Goal: Task Accomplishment & Management: Use online tool/utility

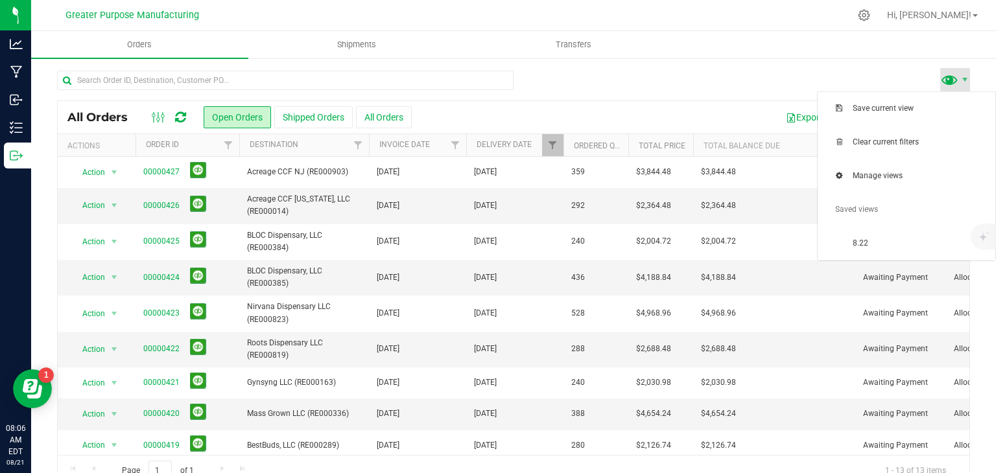
click at [942, 78] on span at bounding box center [949, 79] width 19 height 19
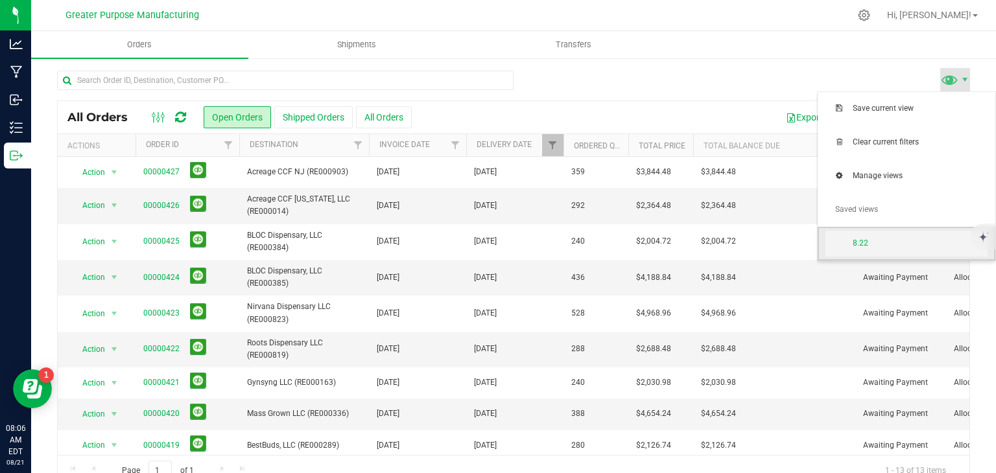
click at [876, 242] on span "8.22" at bounding box center [920, 243] width 135 height 11
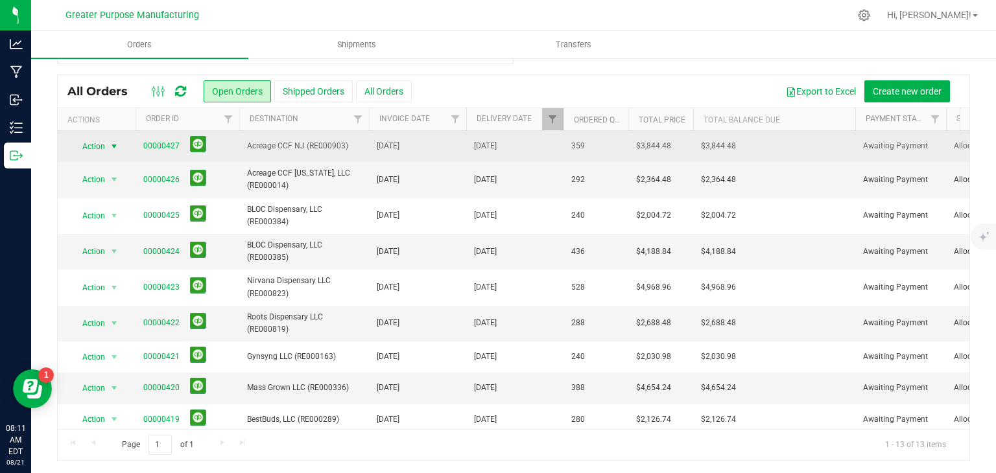
click at [118, 148] on span "select" at bounding box center [114, 146] width 10 height 10
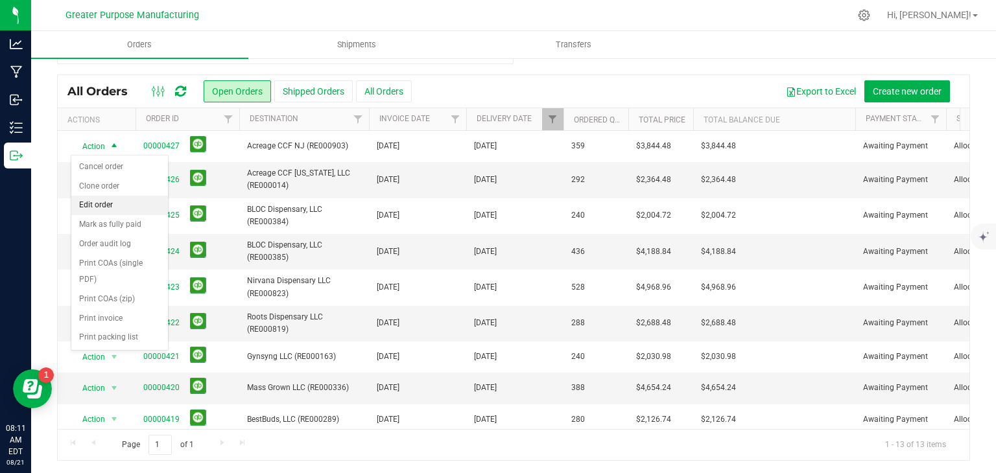
click at [93, 208] on li "Edit order" at bounding box center [119, 205] width 97 height 19
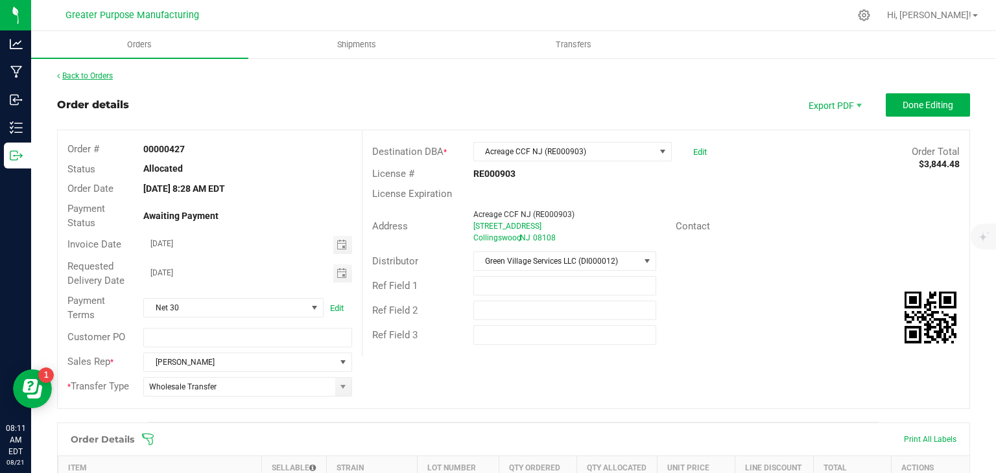
click at [86, 73] on link "Back to Orders" at bounding box center [85, 75] width 56 height 9
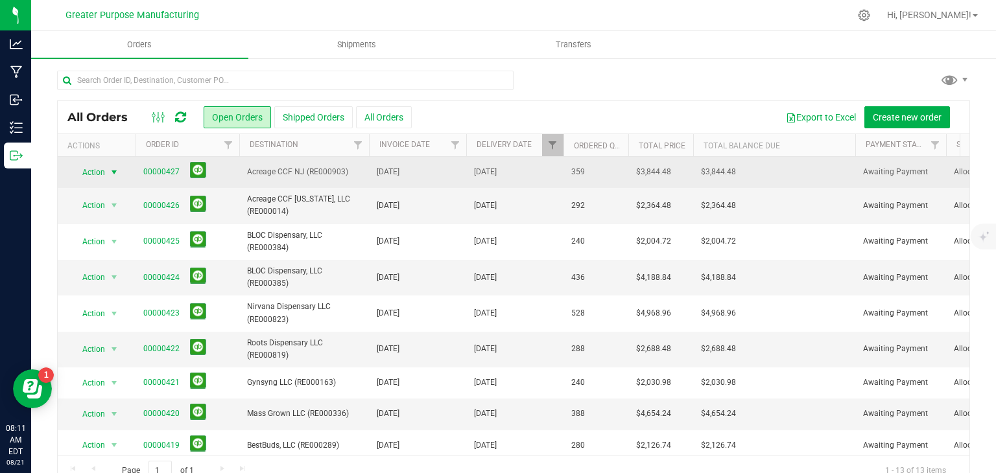
click at [117, 174] on span "select" at bounding box center [114, 172] width 10 height 10
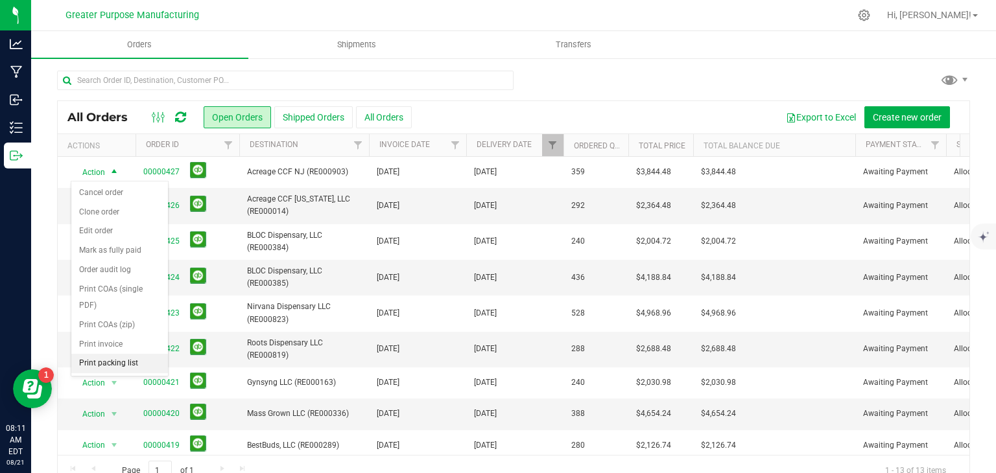
click at [124, 357] on li "Print packing list" at bounding box center [119, 363] width 97 height 19
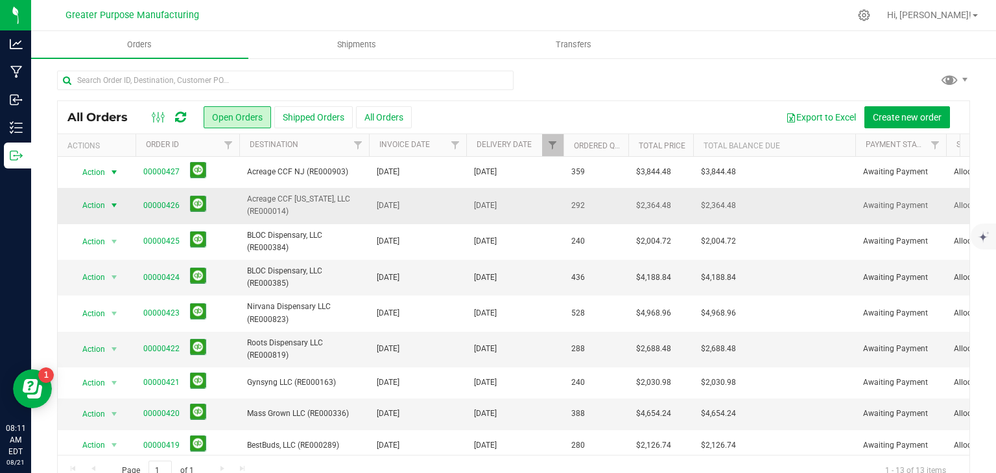
click at [119, 204] on span "select" at bounding box center [114, 205] width 10 height 10
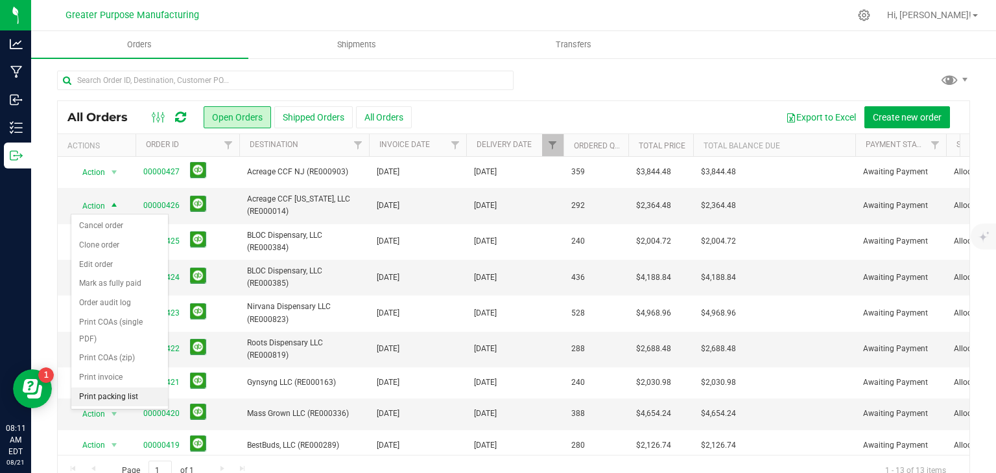
click at [106, 395] on li "Print packing list" at bounding box center [119, 397] width 97 height 19
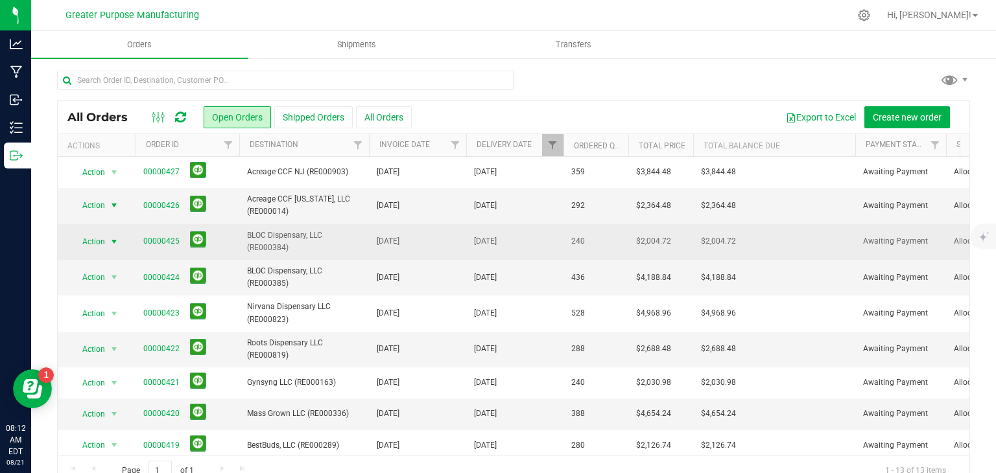
click at [114, 240] on span "select" at bounding box center [114, 242] width 10 height 10
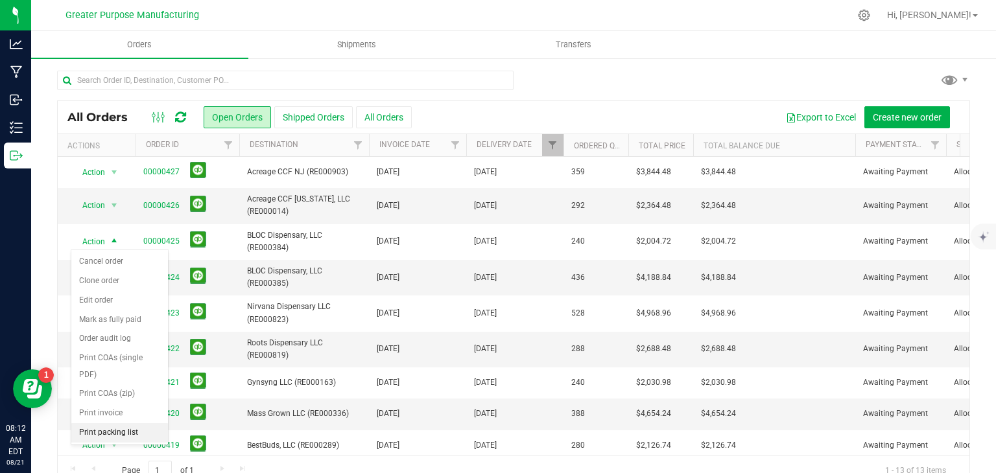
click at [106, 427] on li "Print packing list" at bounding box center [119, 433] width 97 height 19
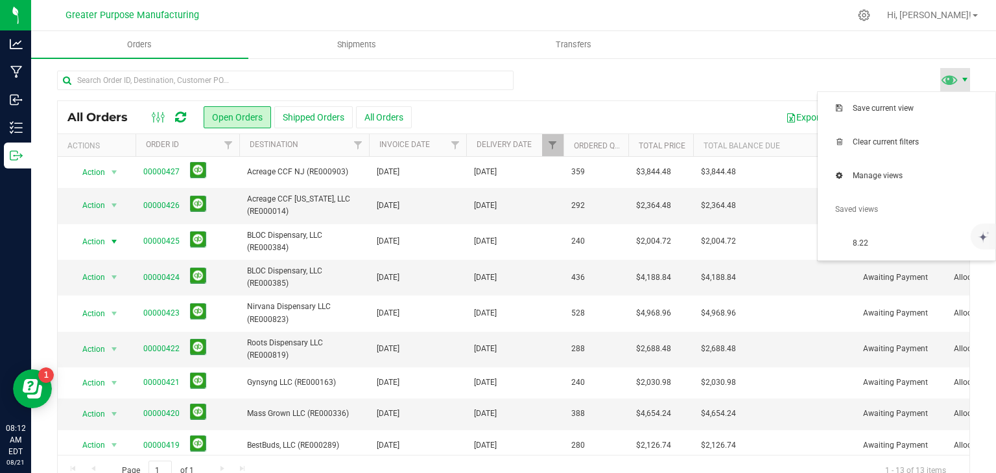
click at [960, 75] on span at bounding box center [965, 80] width 10 height 10
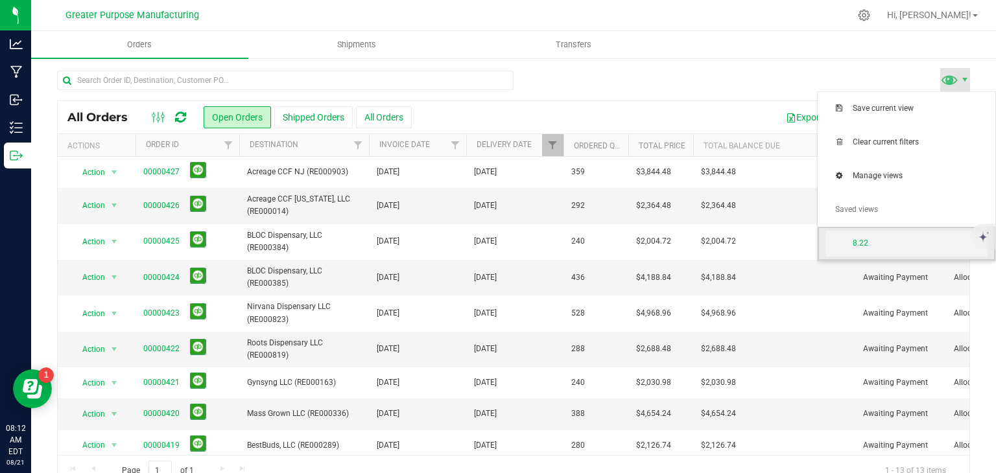
click at [886, 246] on span "8.22" at bounding box center [920, 243] width 135 height 11
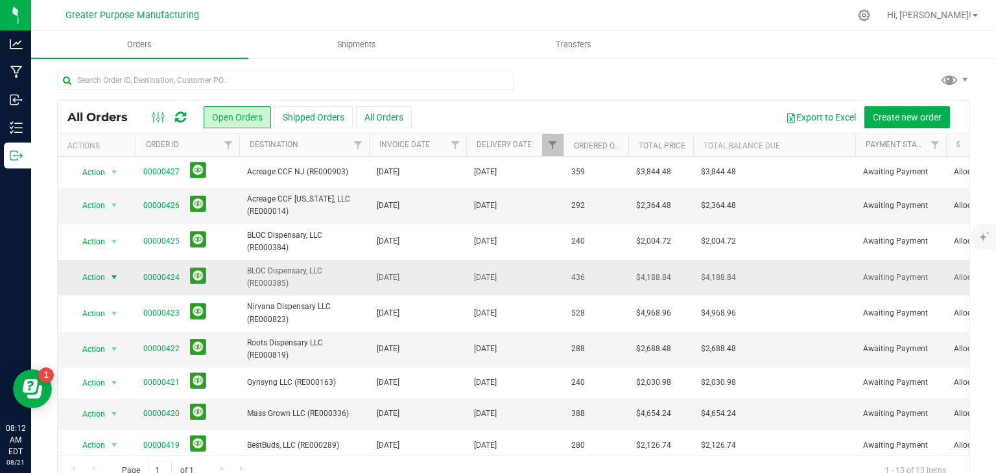
click at [116, 280] on span "select" at bounding box center [114, 277] width 10 height 10
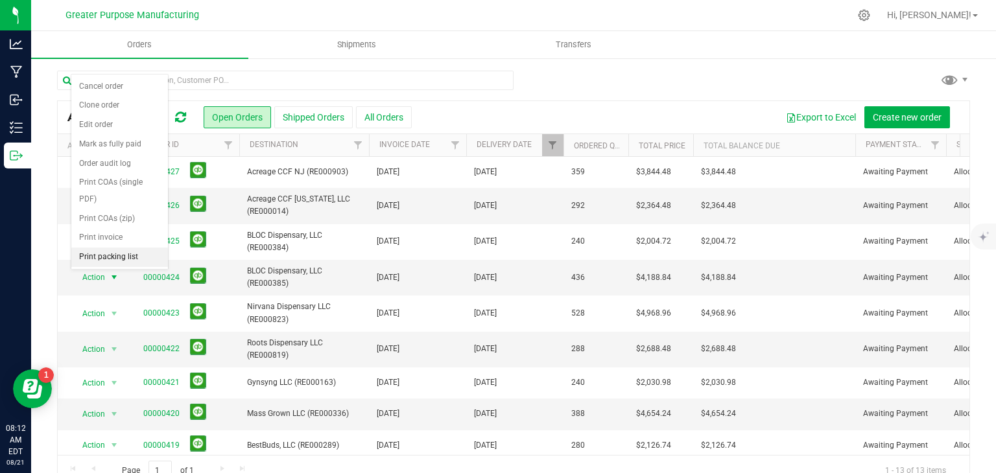
click at [93, 257] on li "Print packing list" at bounding box center [119, 257] width 97 height 19
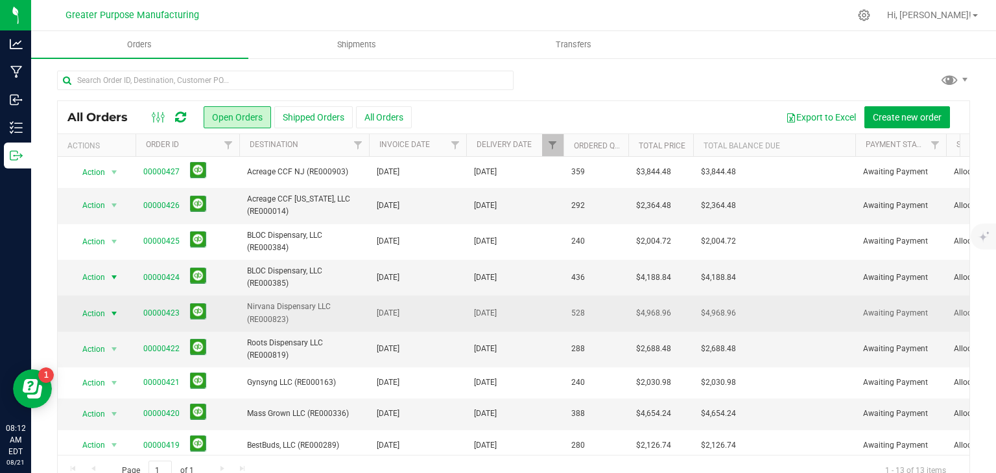
click at [117, 311] on span "select" at bounding box center [114, 314] width 10 height 10
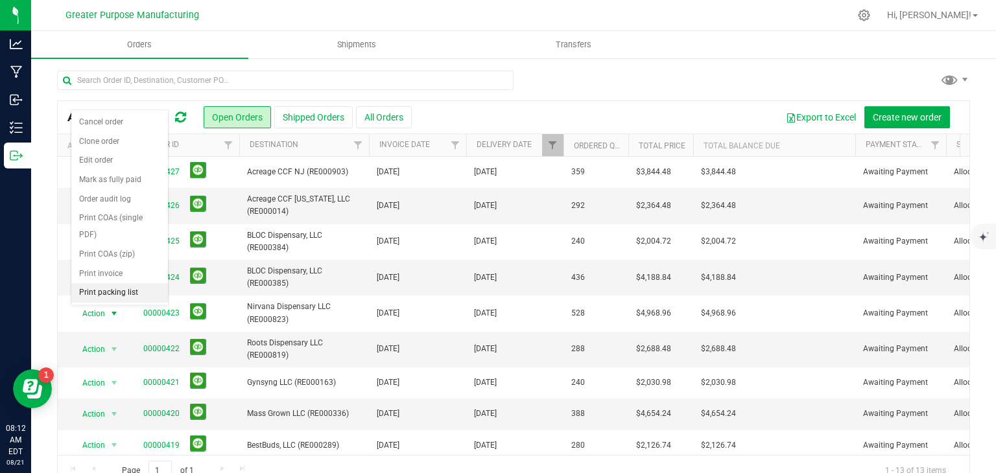
click at [104, 291] on li "Print packing list" at bounding box center [119, 292] width 97 height 19
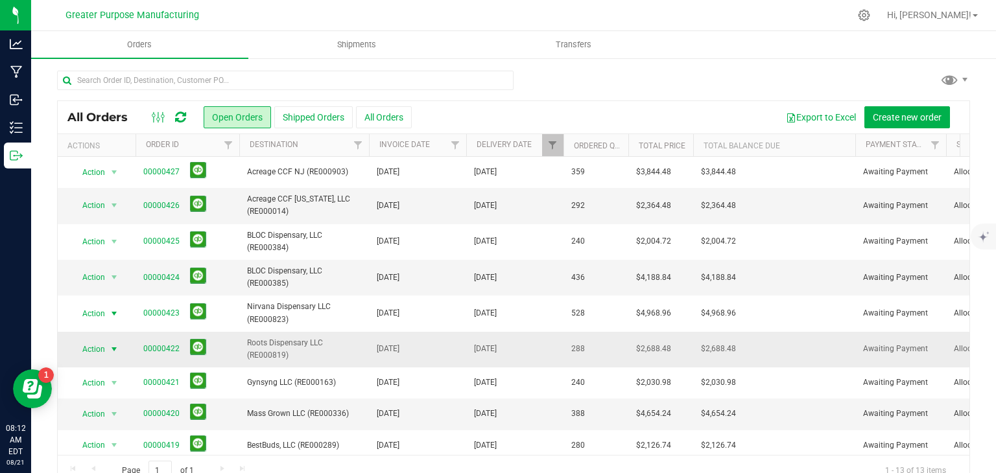
click at [116, 353] on span "select" at bounding box center [114, 349] width 10 height 10
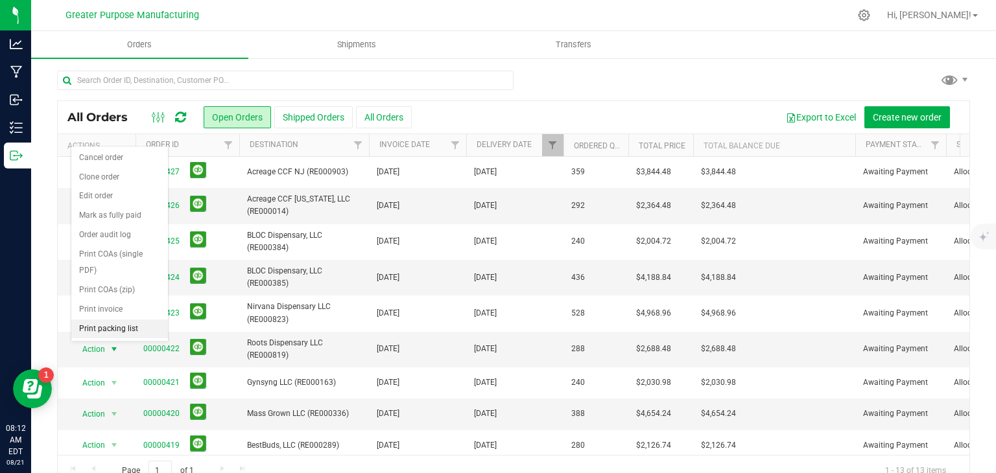
click at [109, 328] on li "Print packing list" at bounding box center [119, 329] width 97 height 19
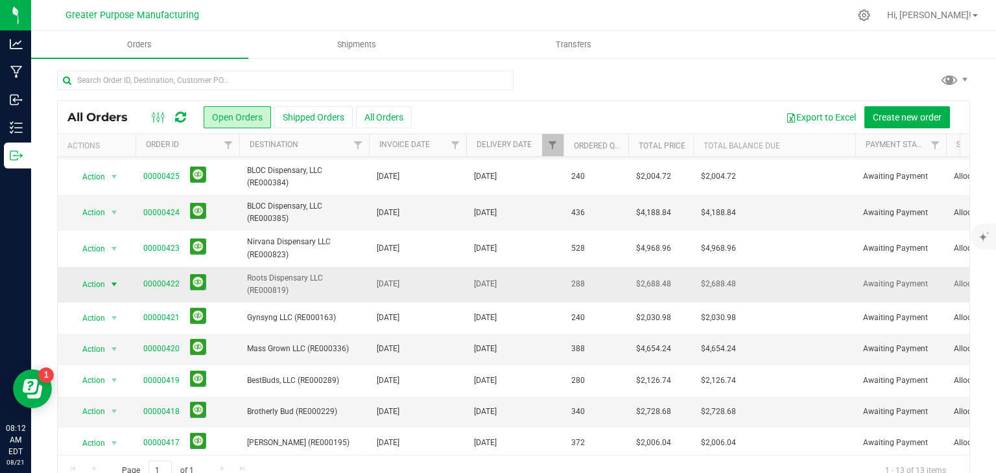
scroll to position [65, 0]
click at [114, 281] on span "select" at bounding box center [114, 285] width 10 height 10
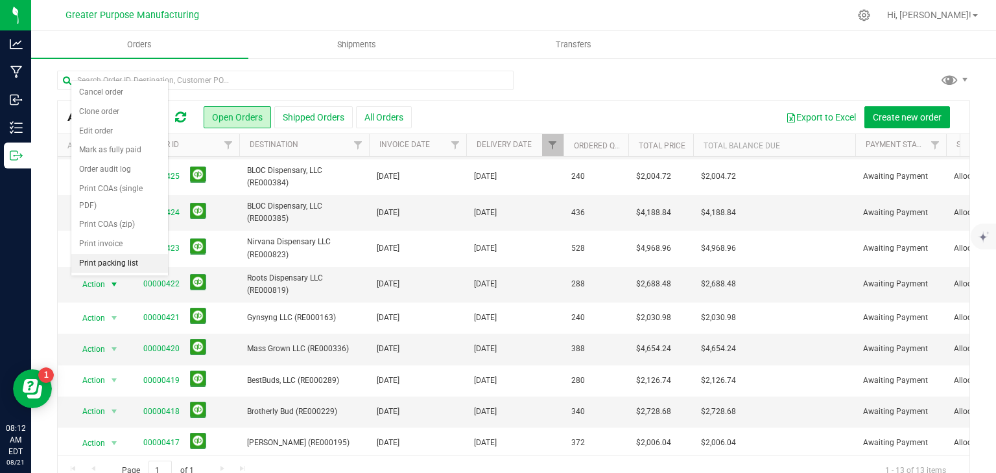
click at [103, 260] on li "Print packing list" at bounding box center [119, 263] width 97 height 19
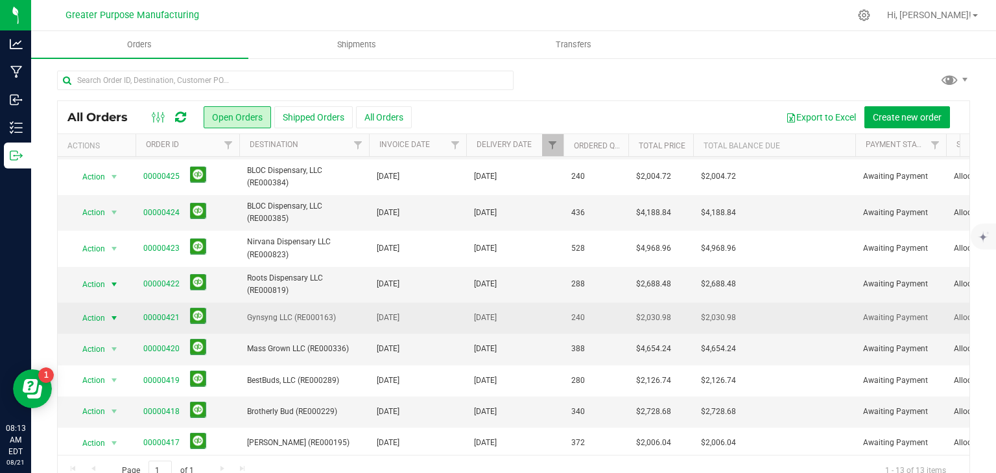
click at [117, 315] on span "select" at bounding box center [114, 318] width 10 height 10
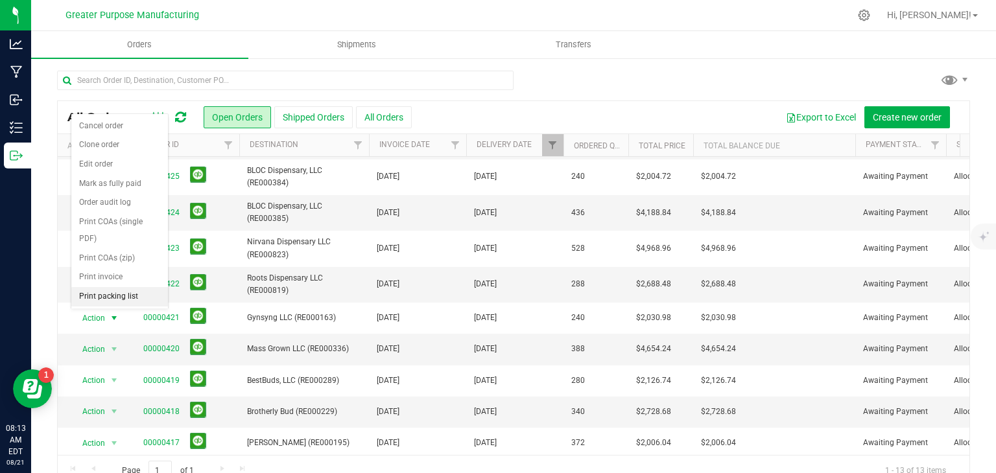
click at [96, 294] on li "Print packing list" at bounding box center [119, 296] width 97 height 19
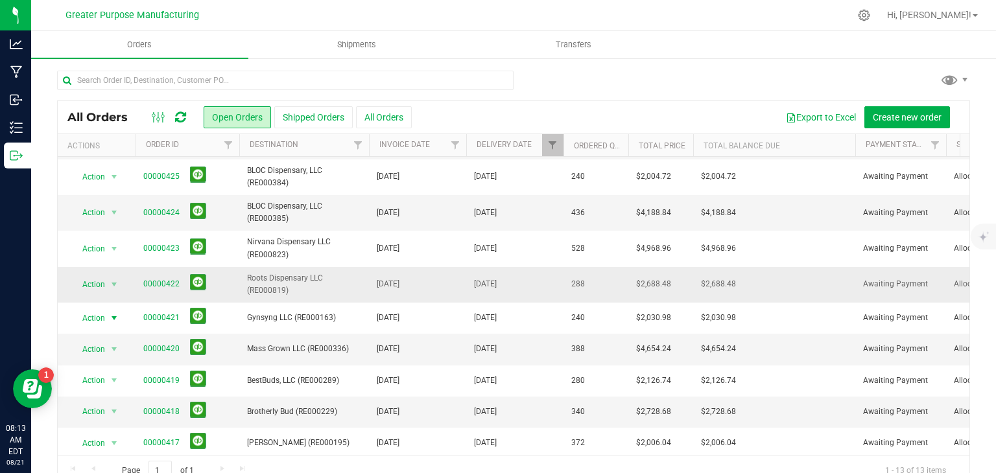
scroll to position [141, 0]
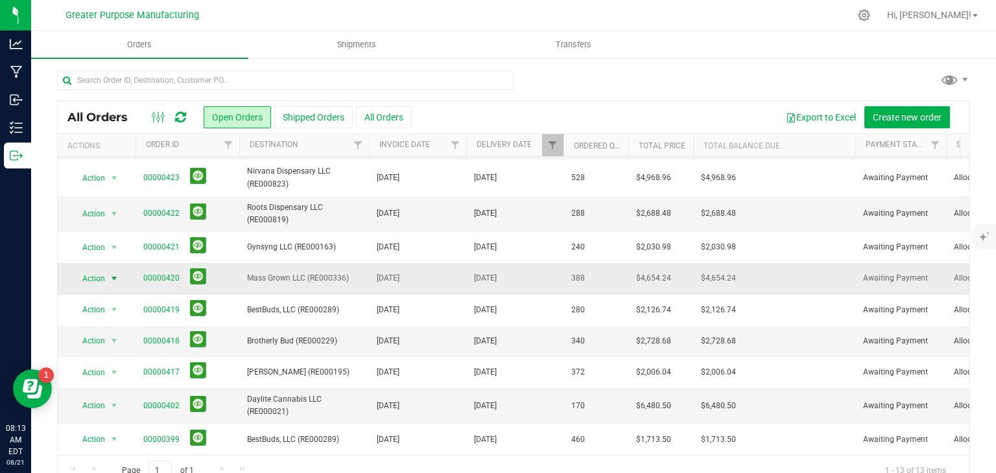
click at [117, 274] on span "select" at bounding box center [114, 279] width 10 height 10
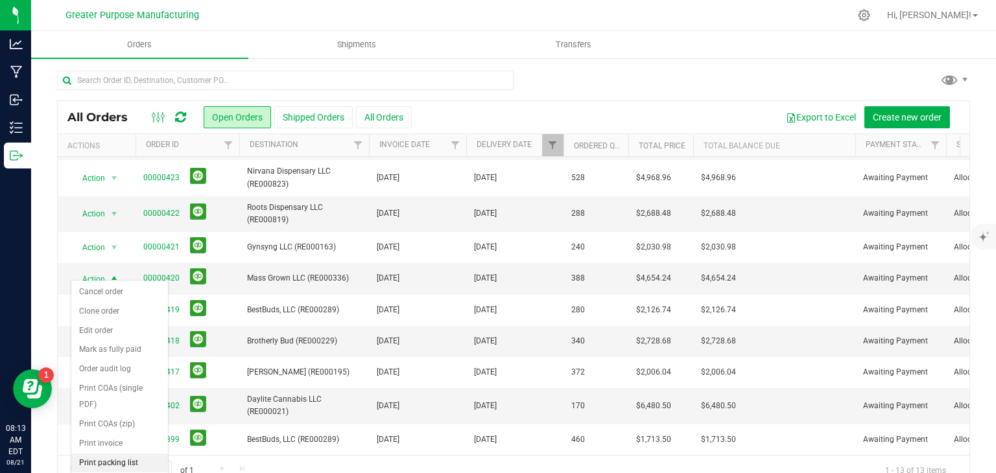
click at [132, 457] on li "Print packing list" at bounding box center [119, 463] width 97 height 19
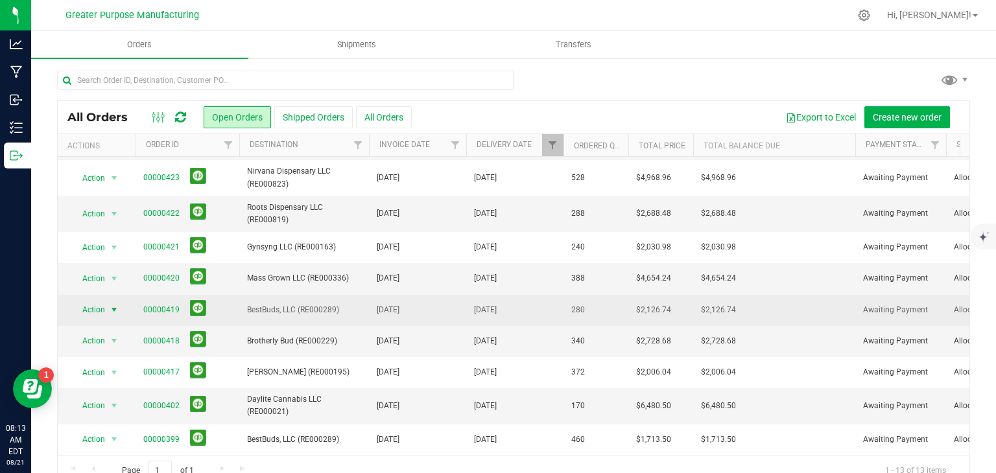
click at [112, 305] on span "select" at bounding box center [114, 310] width 10 height 10
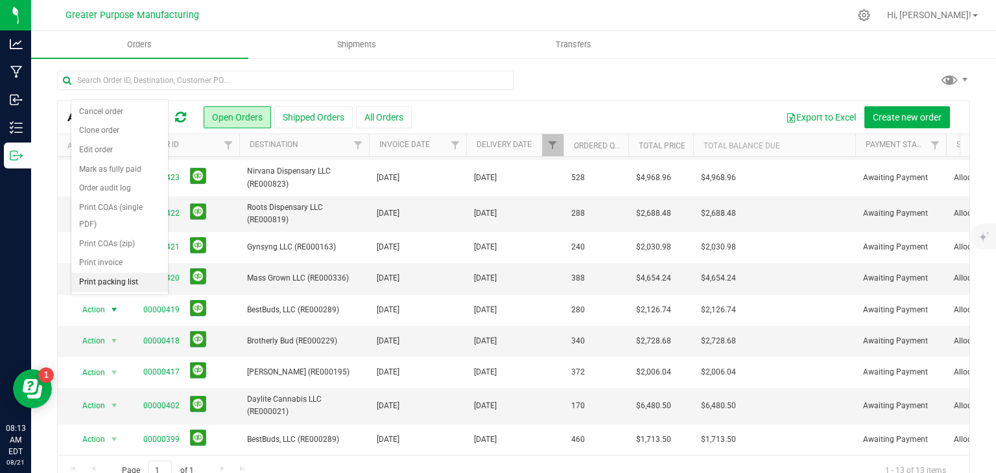
click at [101, 282] on li "Print packing list" at bounding box center [119, 282] width 97 height 19
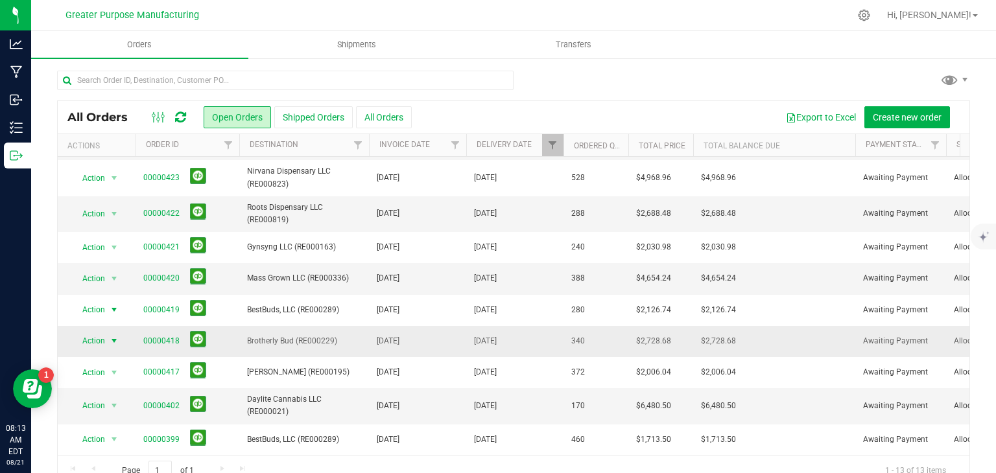
click at [112, 336] on span "select" at bounding box center [114, 341] width 10 height 10
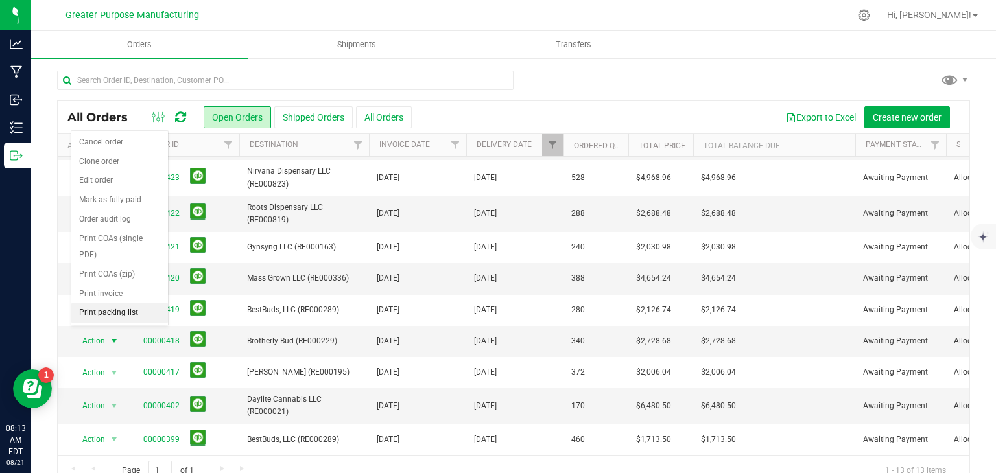
click at [109, 313] on li "Print packing list" at bounding box center [119, 313] width 97 height 19
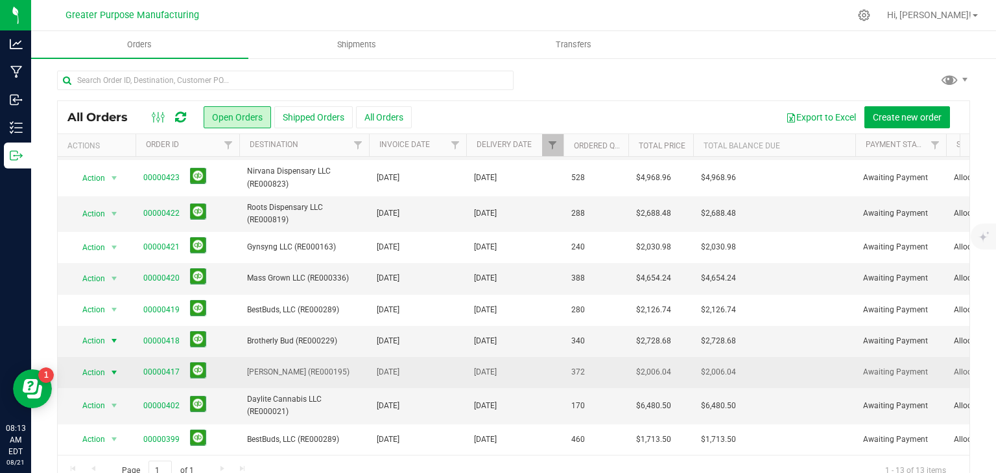
click at [119, 368] on span "select" at bounding box center [114, 373] width 10 height 10
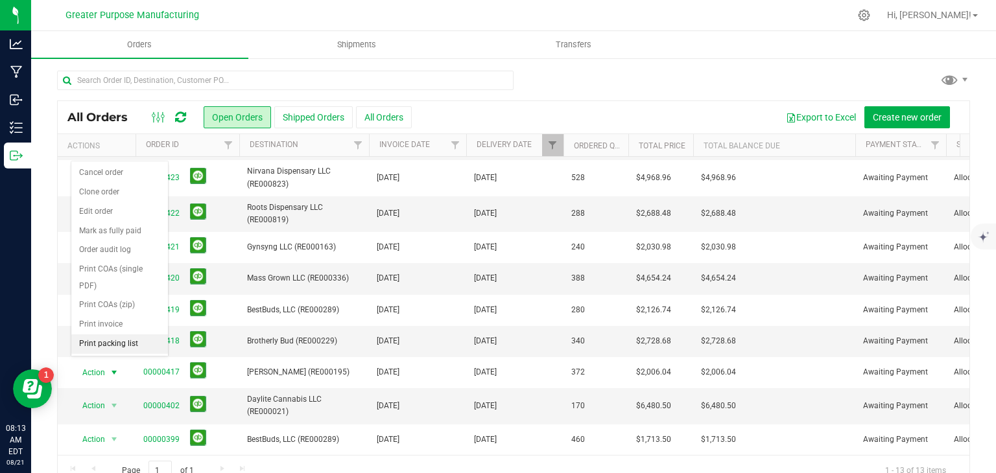
click at [107, 341] on li "Print packing list" at bounding box center [119, 344] width 97 height 19
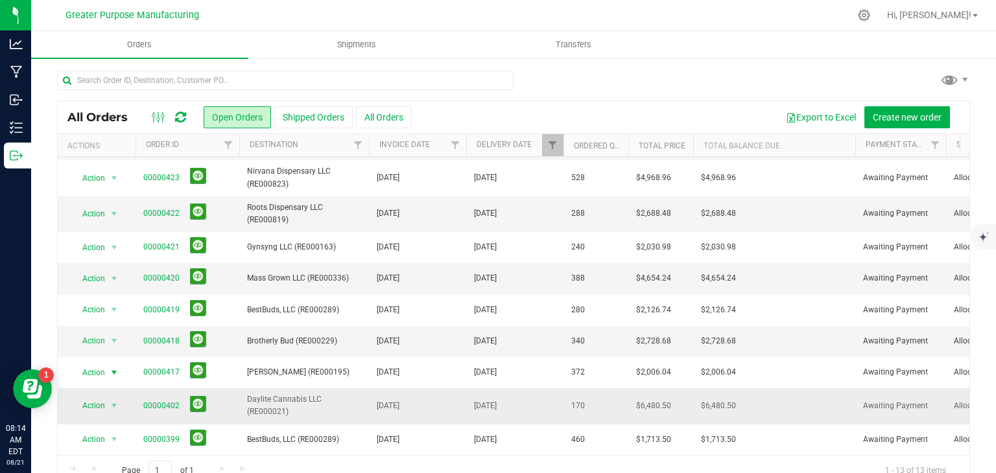
scroll to position [26, 0]
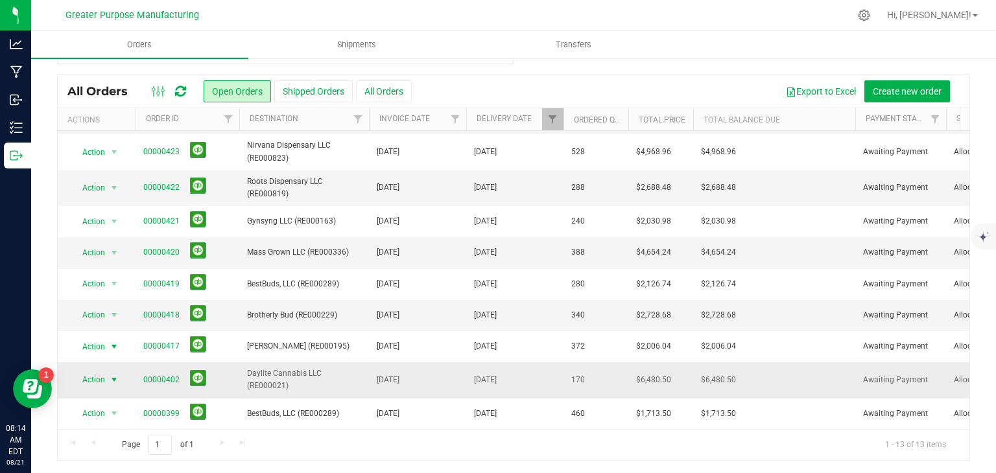
click at [115, 375] on span "select" at bounding box center [114, 380] width 10 height 10
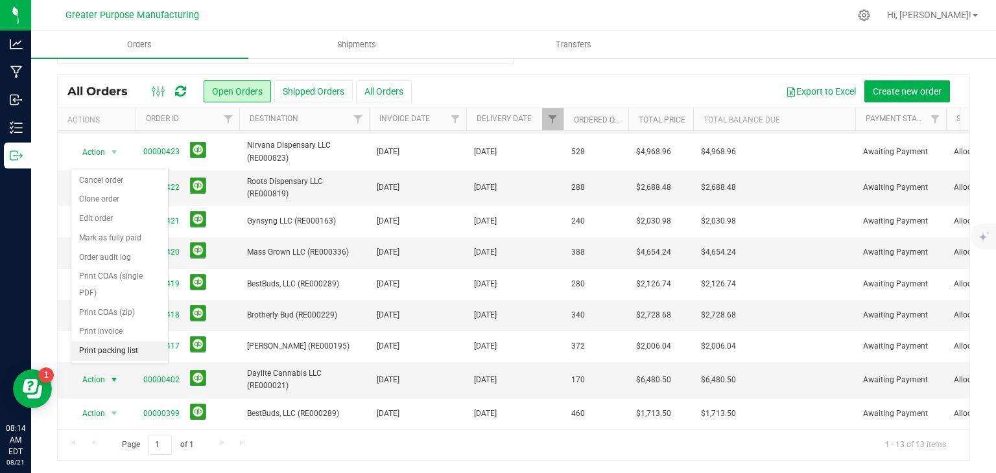
click at [104, 347] on li "Print packing list" at bounding box center [119, 351] width 97 height 19
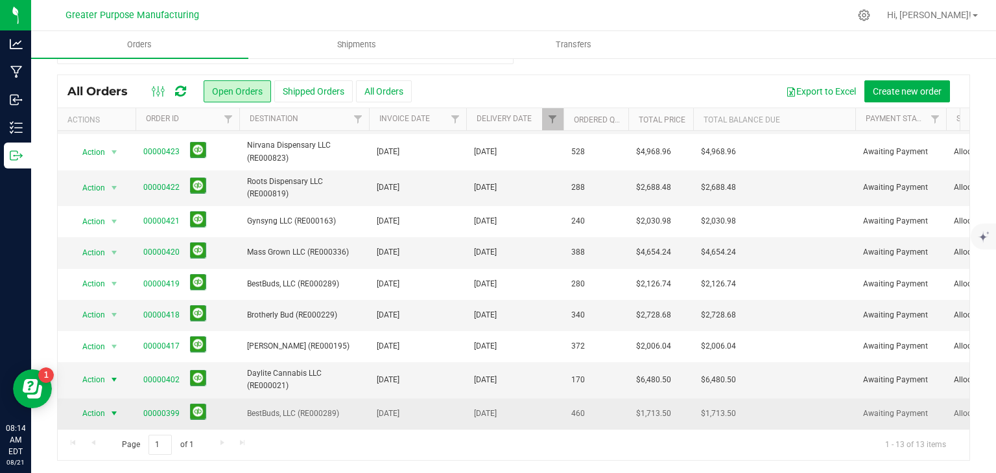
click at [112, 409] on span "select" at bounding box center [114, 414] width 10 height 10
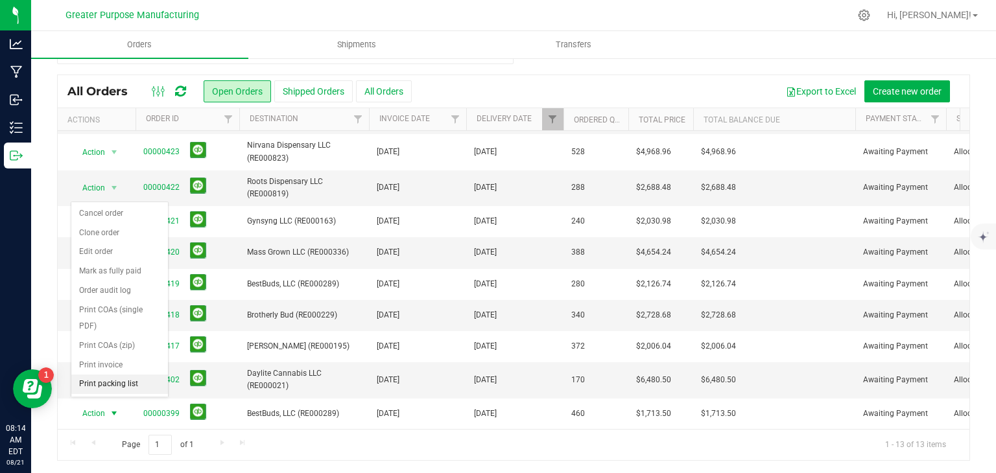
click at [103, 383] on li "Print packing list" at bounding box center [119, 384] width 97 height 19
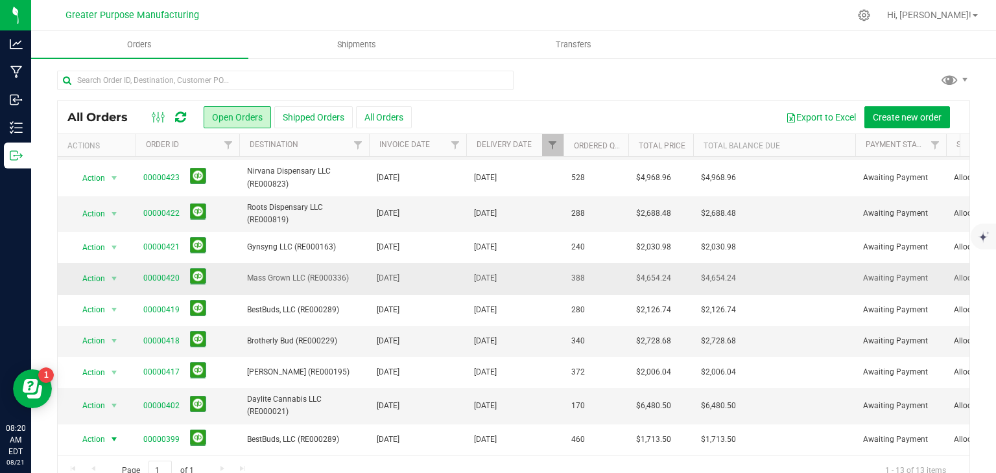
scroll to position [0, 0]
